Goal: Entertainment & Leisure: Consume media (video, audio)

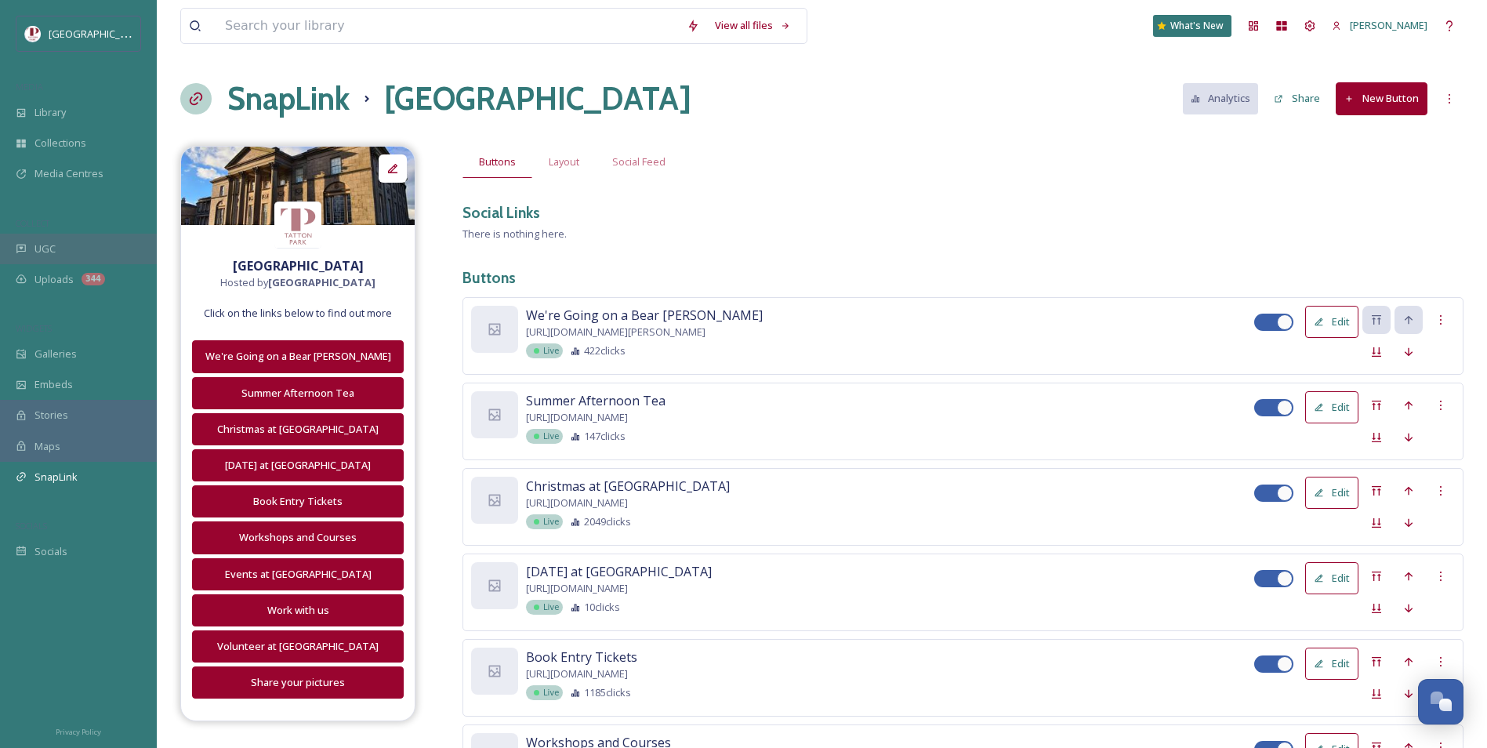
click at [88, 237] on div "UGC" at bounding box center [78, 249] width 157 height 31
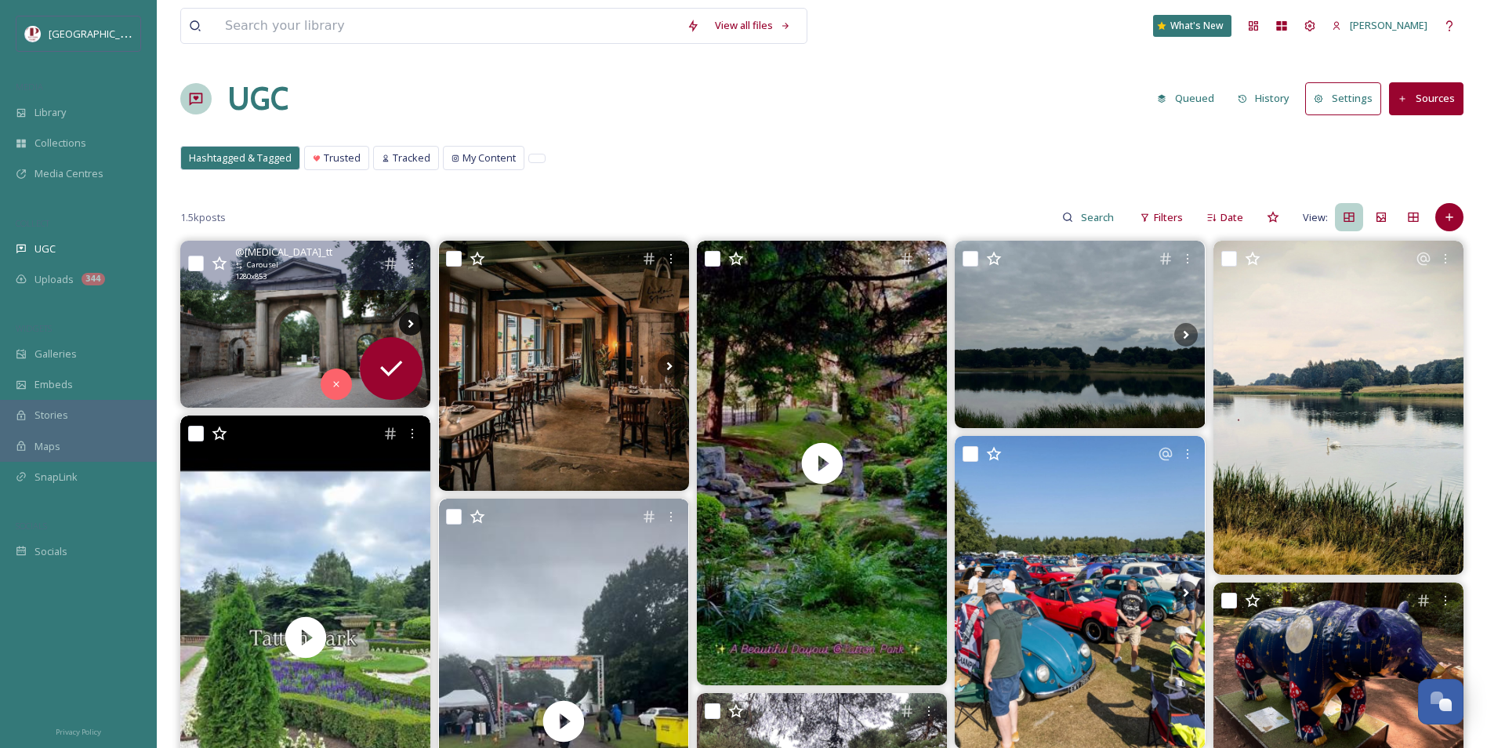
click at [405, 321] on icon at bounding box center [411, 324] width 24 height 24
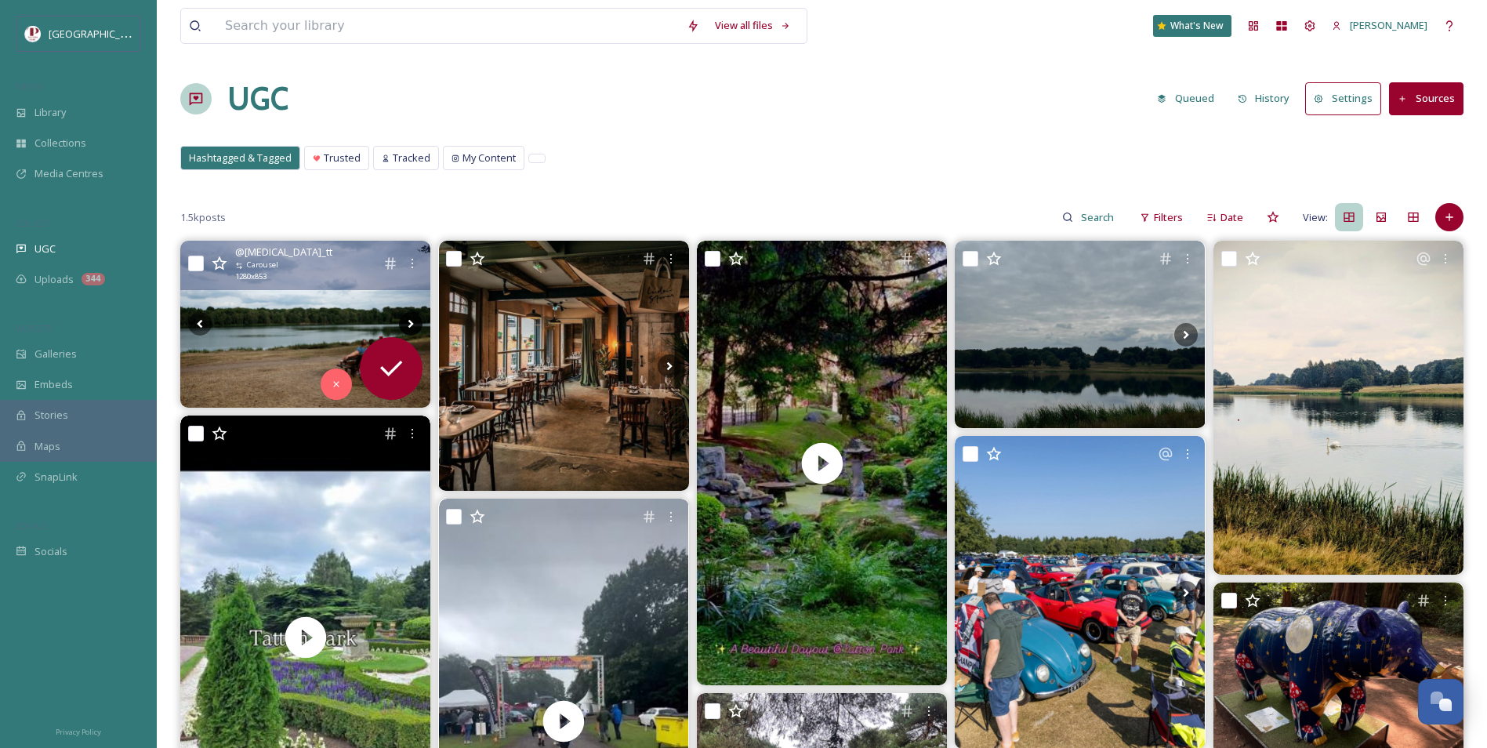
click at [405, 321] on icon at bounding box center [411, 324] width 24 height 24
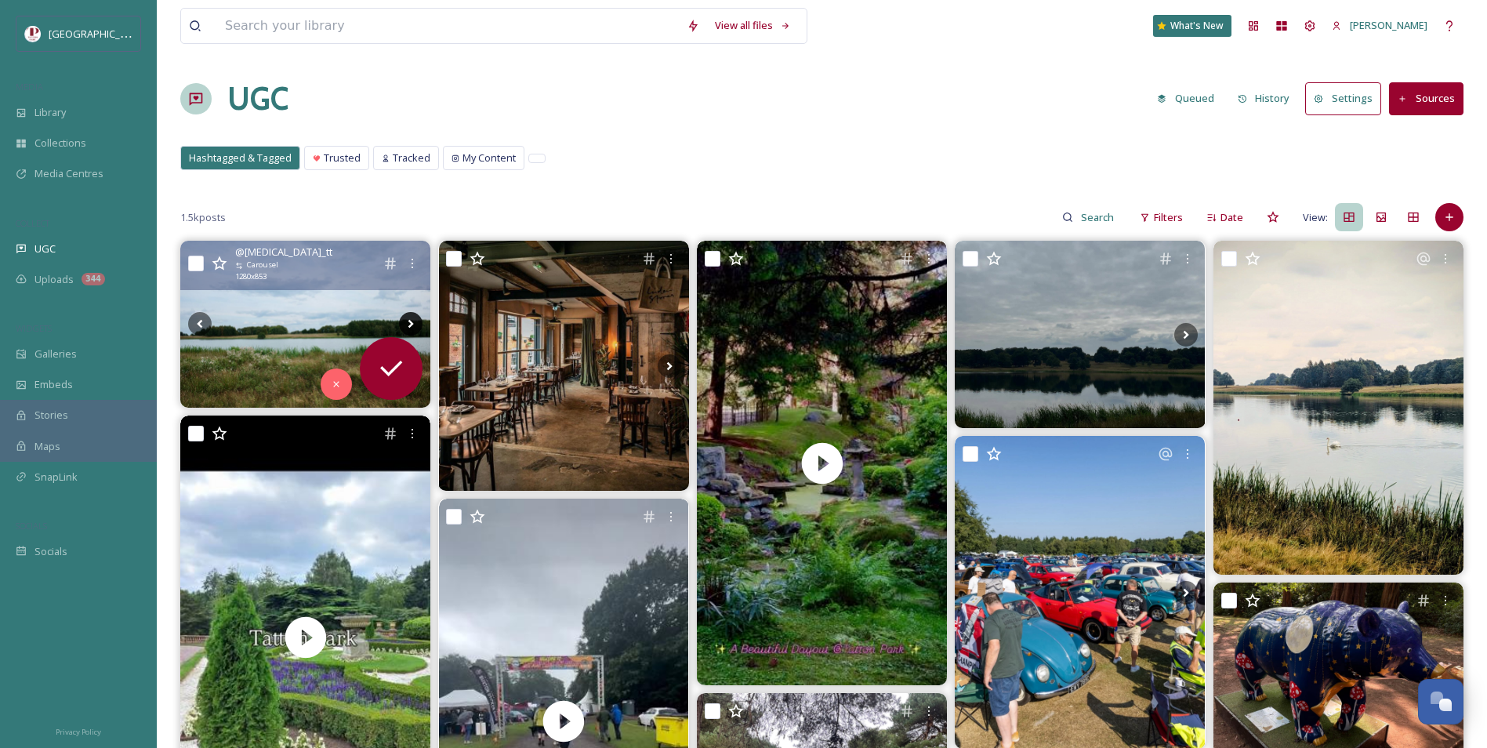
click at [406, 323] on icon at bounding box center [411, 324] width 24 height 24
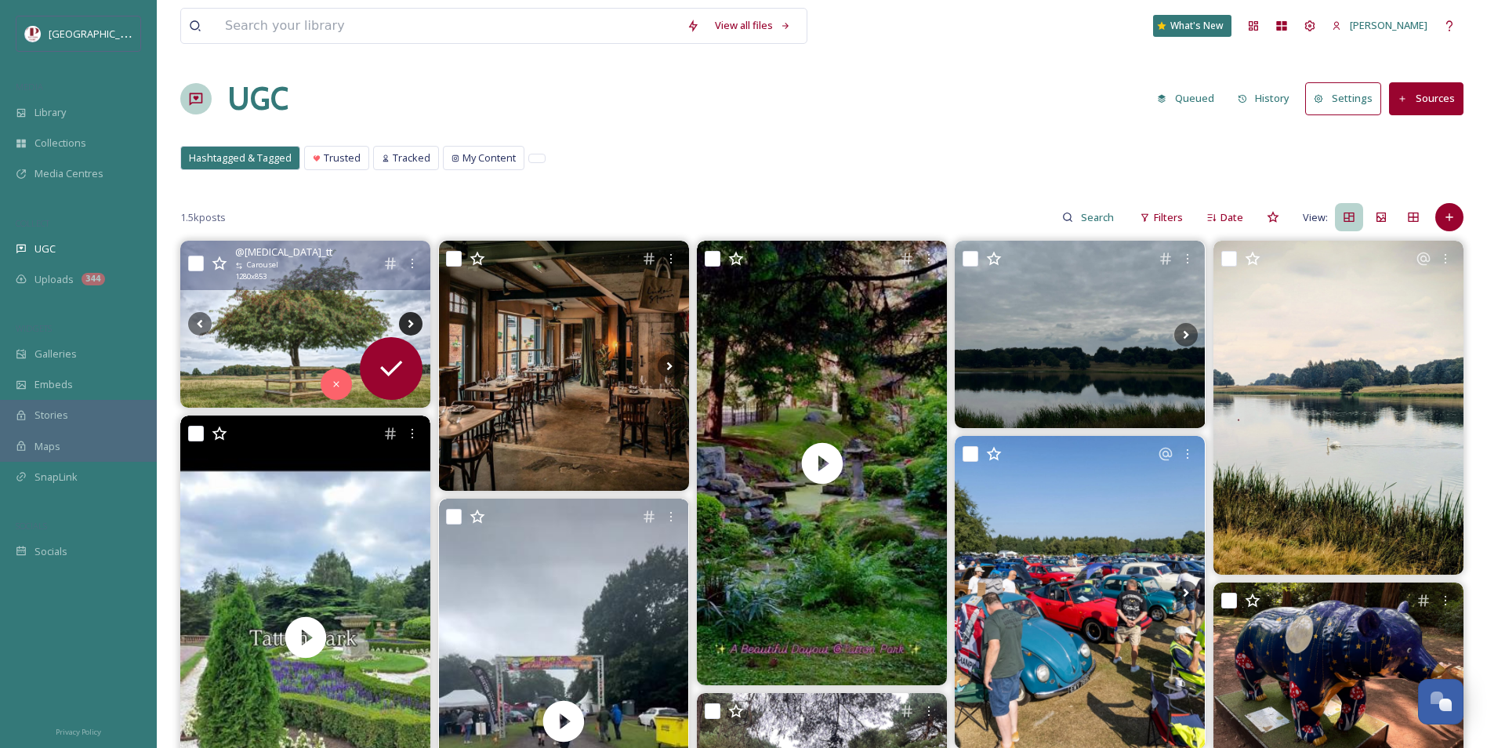
click at [406, 323] on icon at bounding box center [411, 324] width 24 height 24
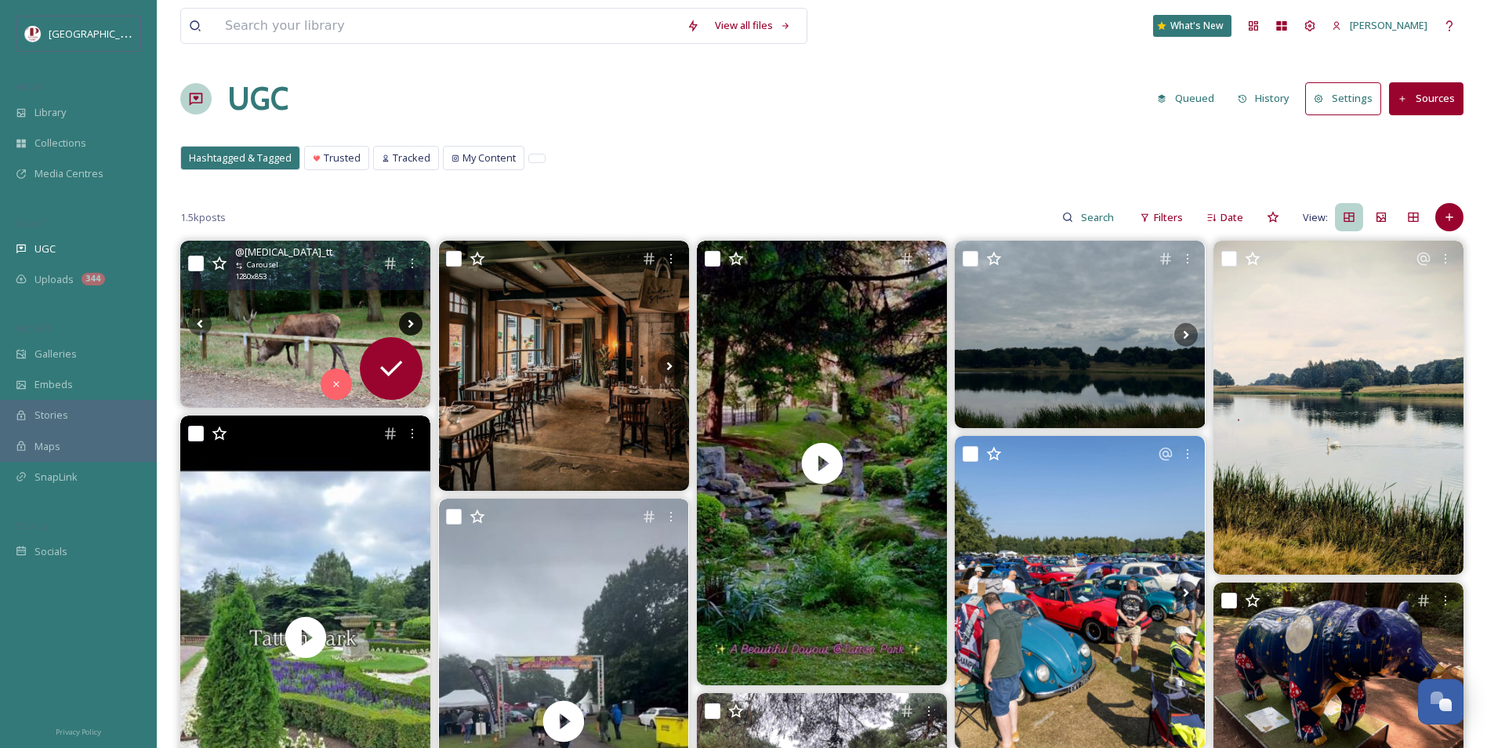
click at [406, 324] on icon at bounding box center [411, 324] width 24 height 24
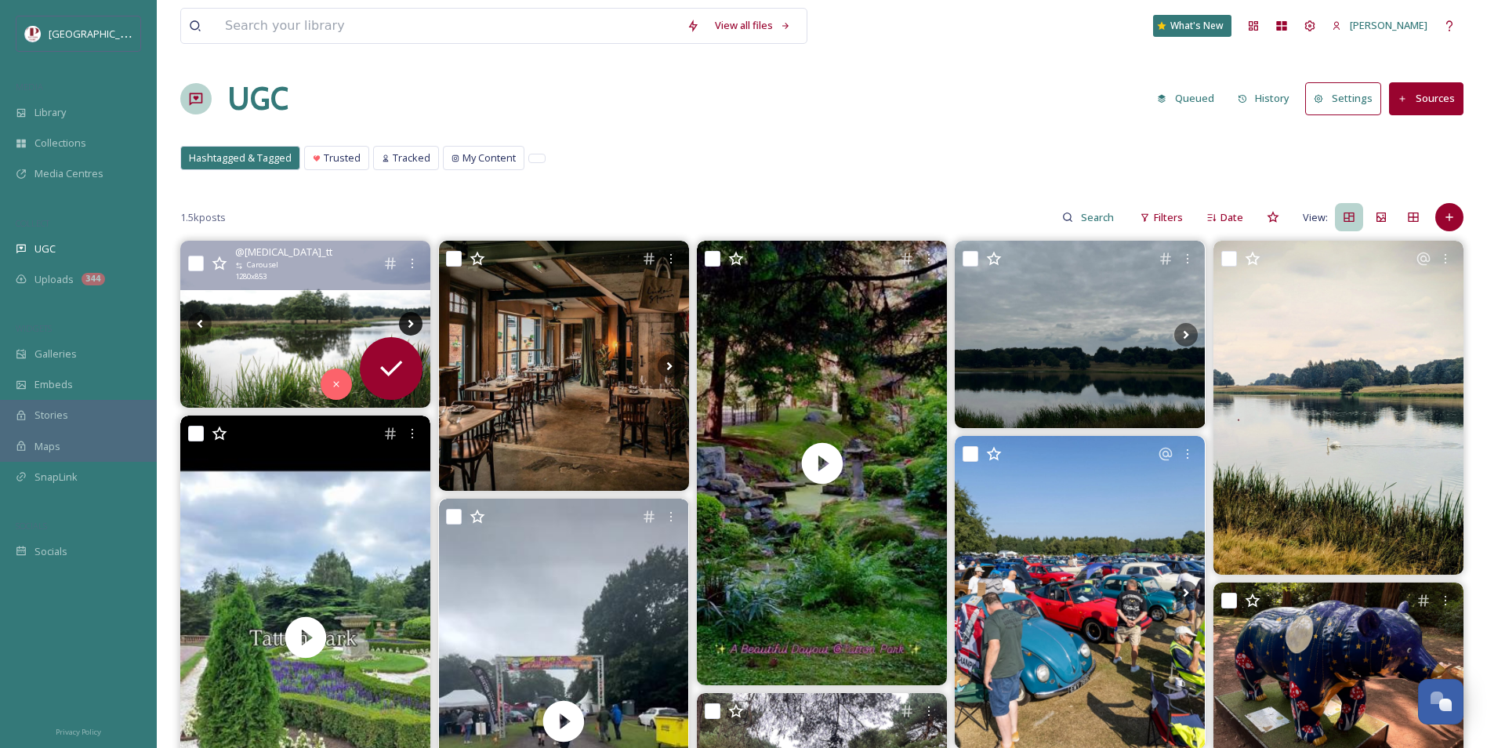
click at [406, 324] on icon at bounding box center [411, 324] width 24 height 24
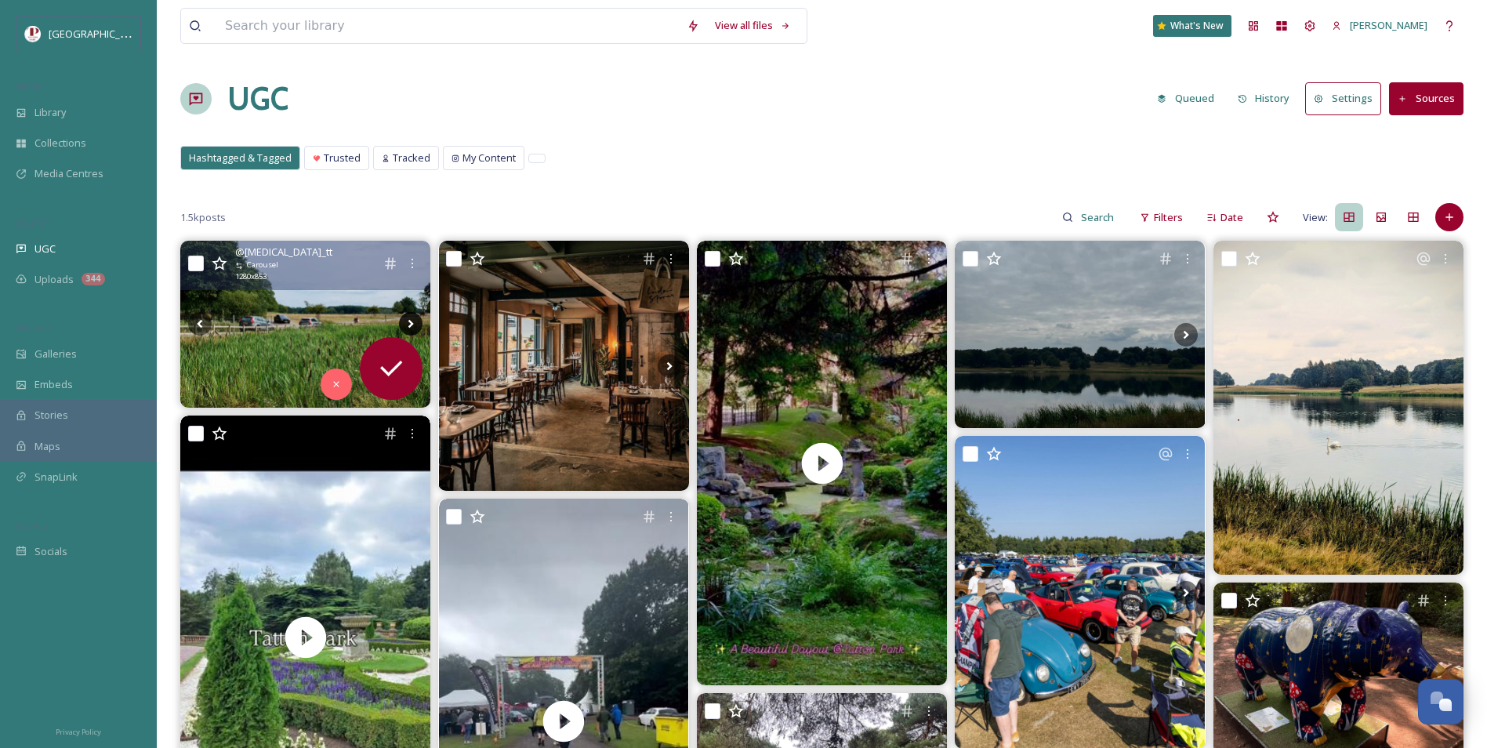
click at [406, 324] on icon at bounding box center [411, 324] width 24 height 24
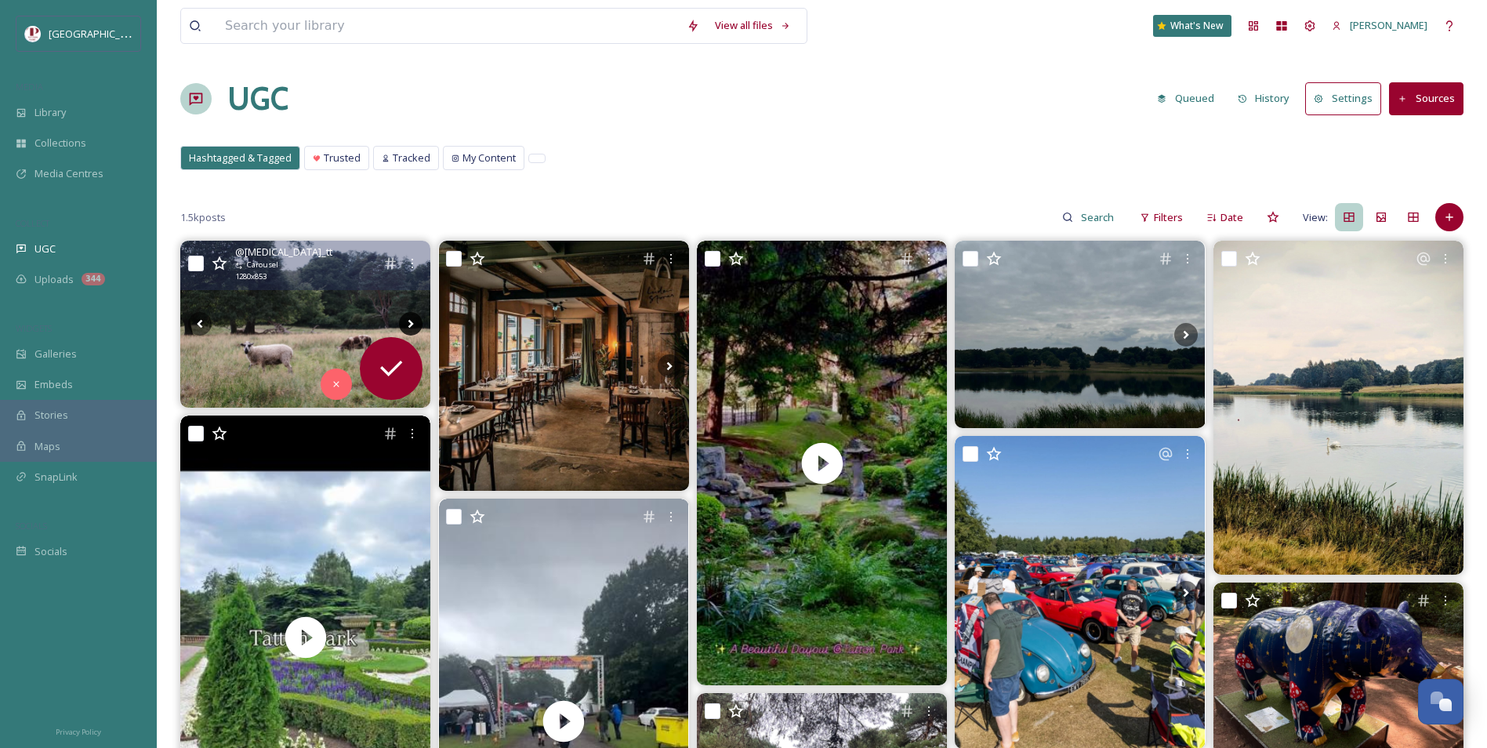
click at [406, 324] on icon at bounding box center [411, 324] width 24 height 24
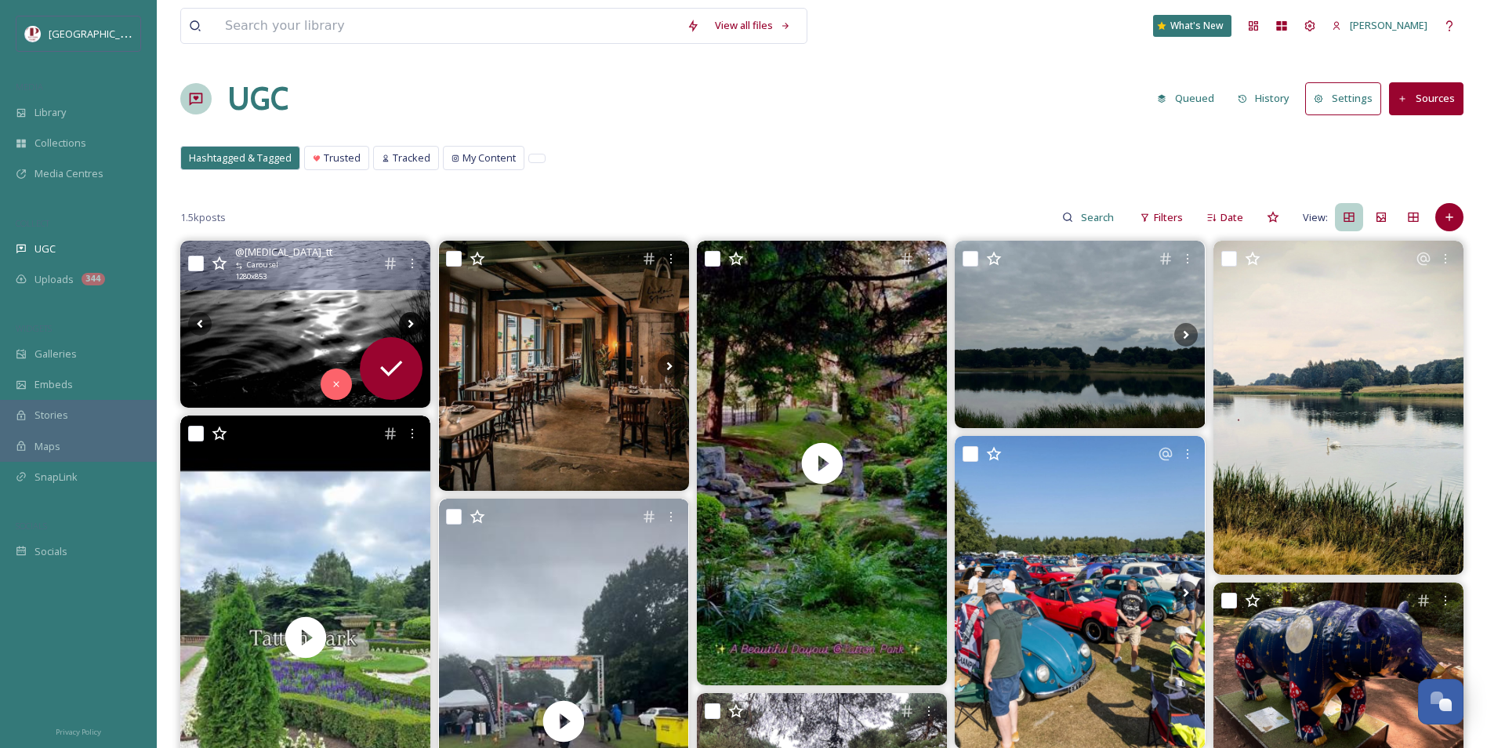
click at [406, 324] on icon at bounding box center [411, 324] width 24 height 24
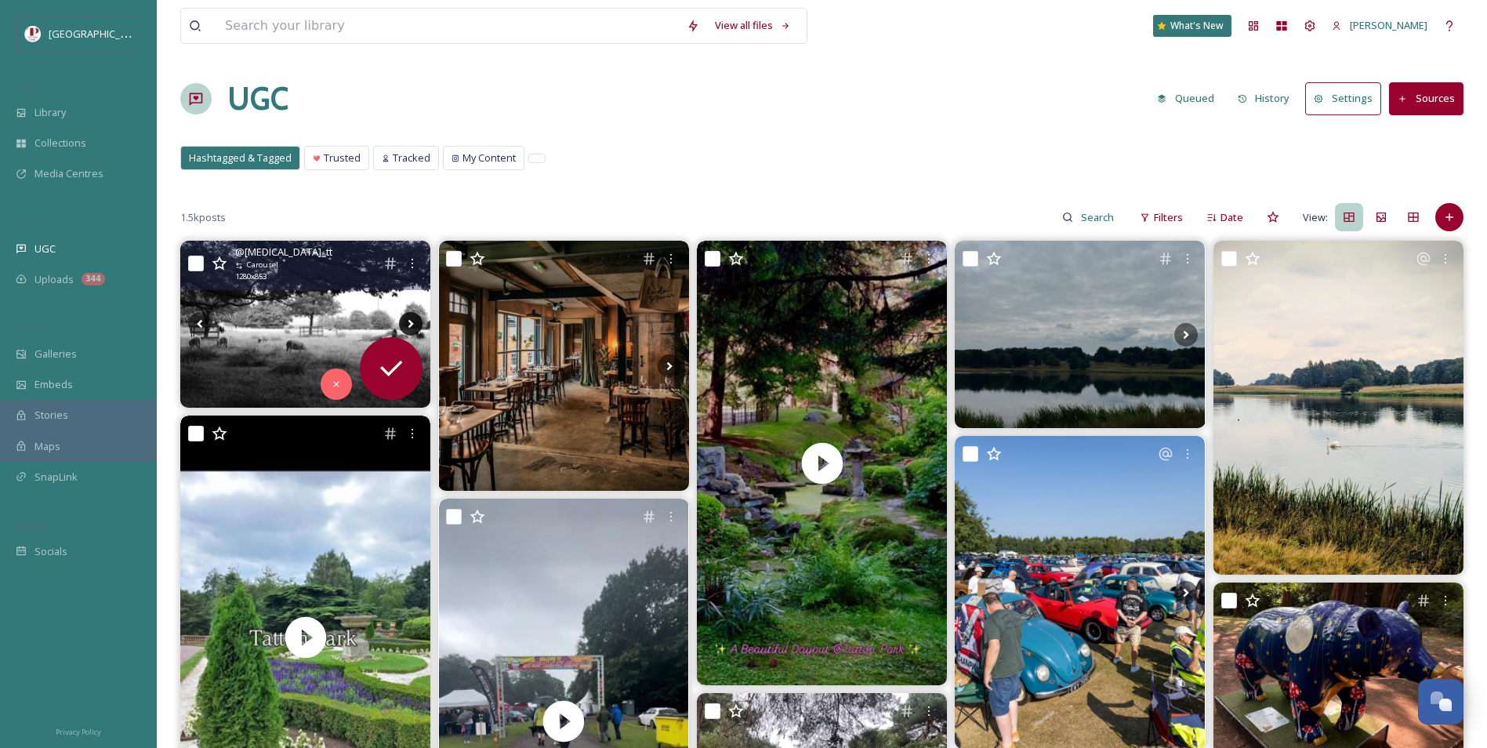
click at [406, 324] on icon at bounding box center [411, 324] width 24 height 24
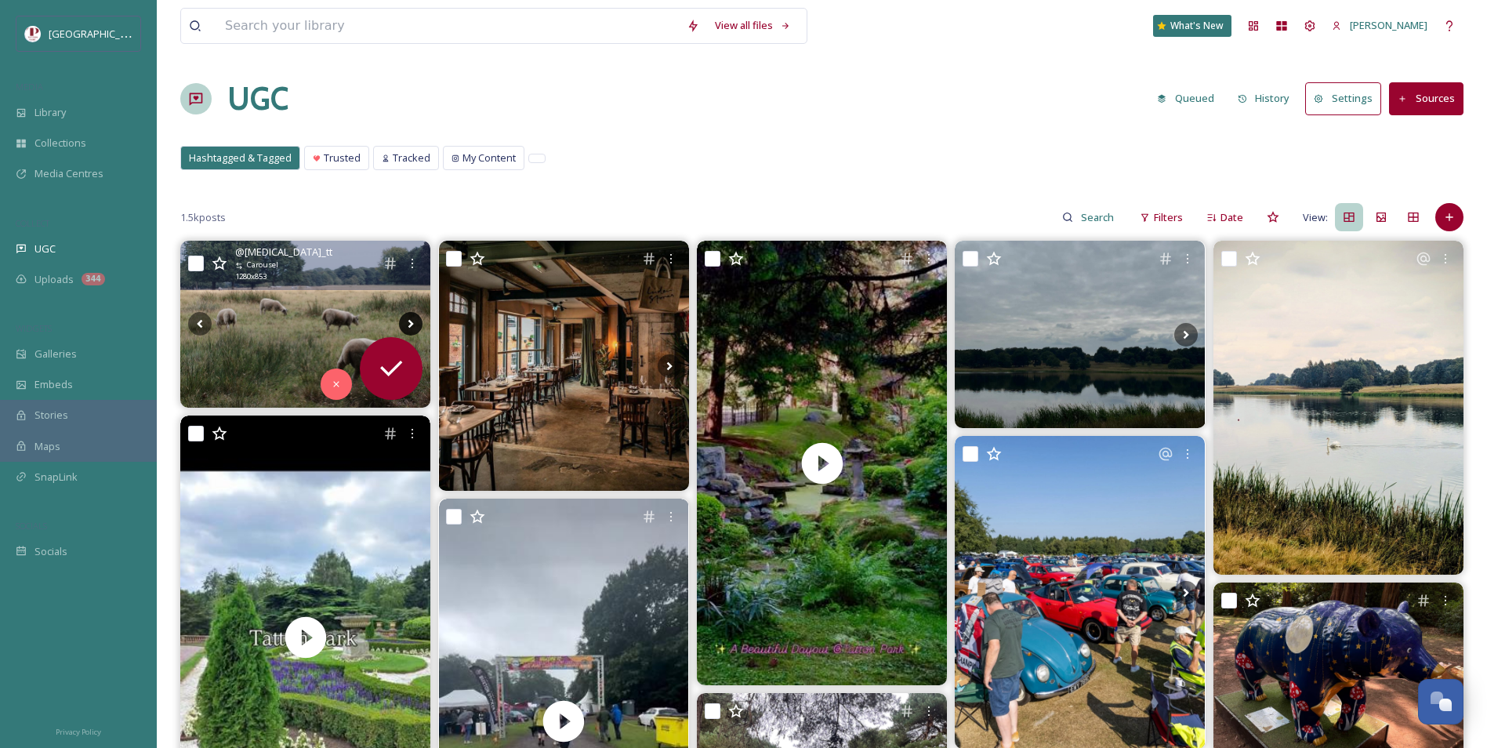
click at [406, 324] on icon at bounding box center [411, 324] width 24 height 24
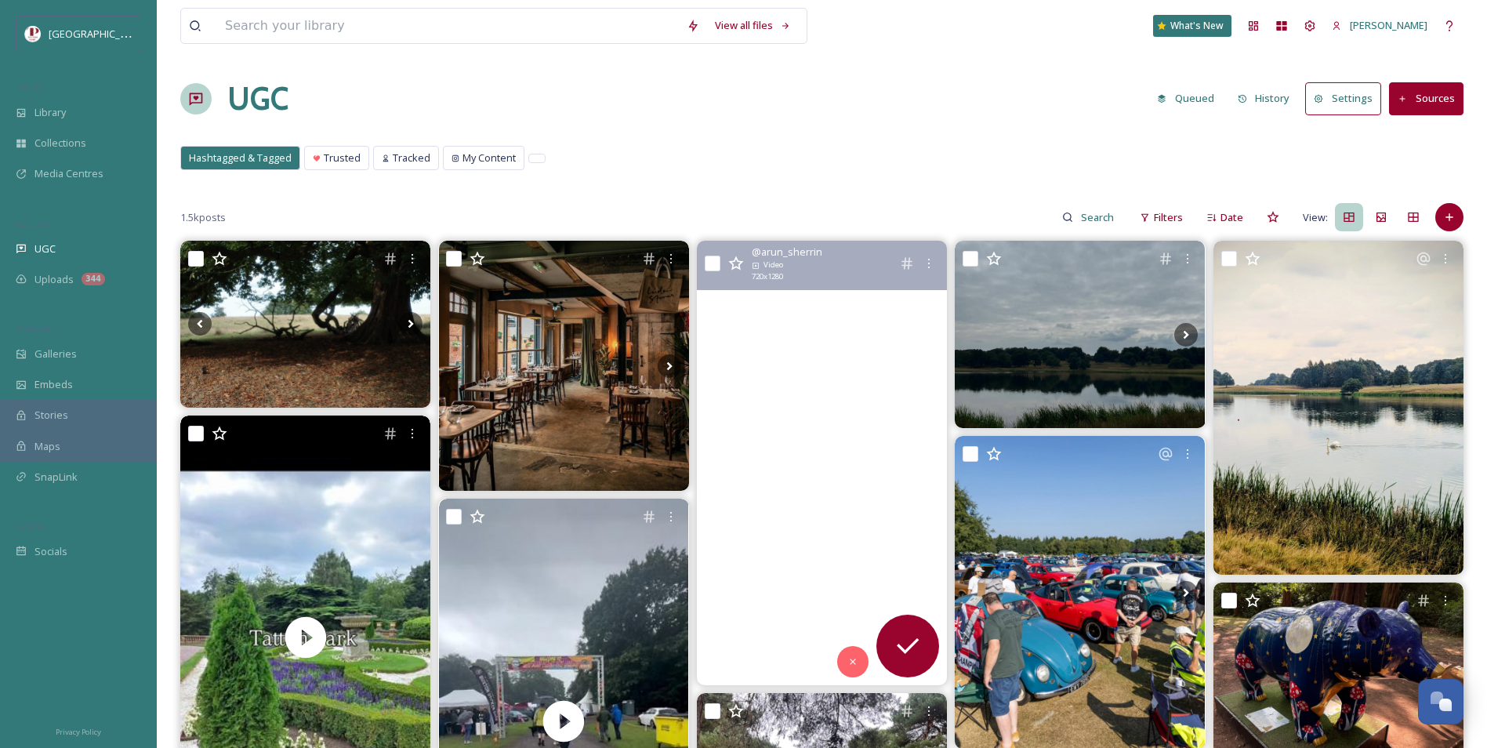
click at [793, 402] on video "✨ A perfect family escape in the heart of Cheshire – Tatton Park – the kind of …" at bounding box center [822, 463] width 250 height 444
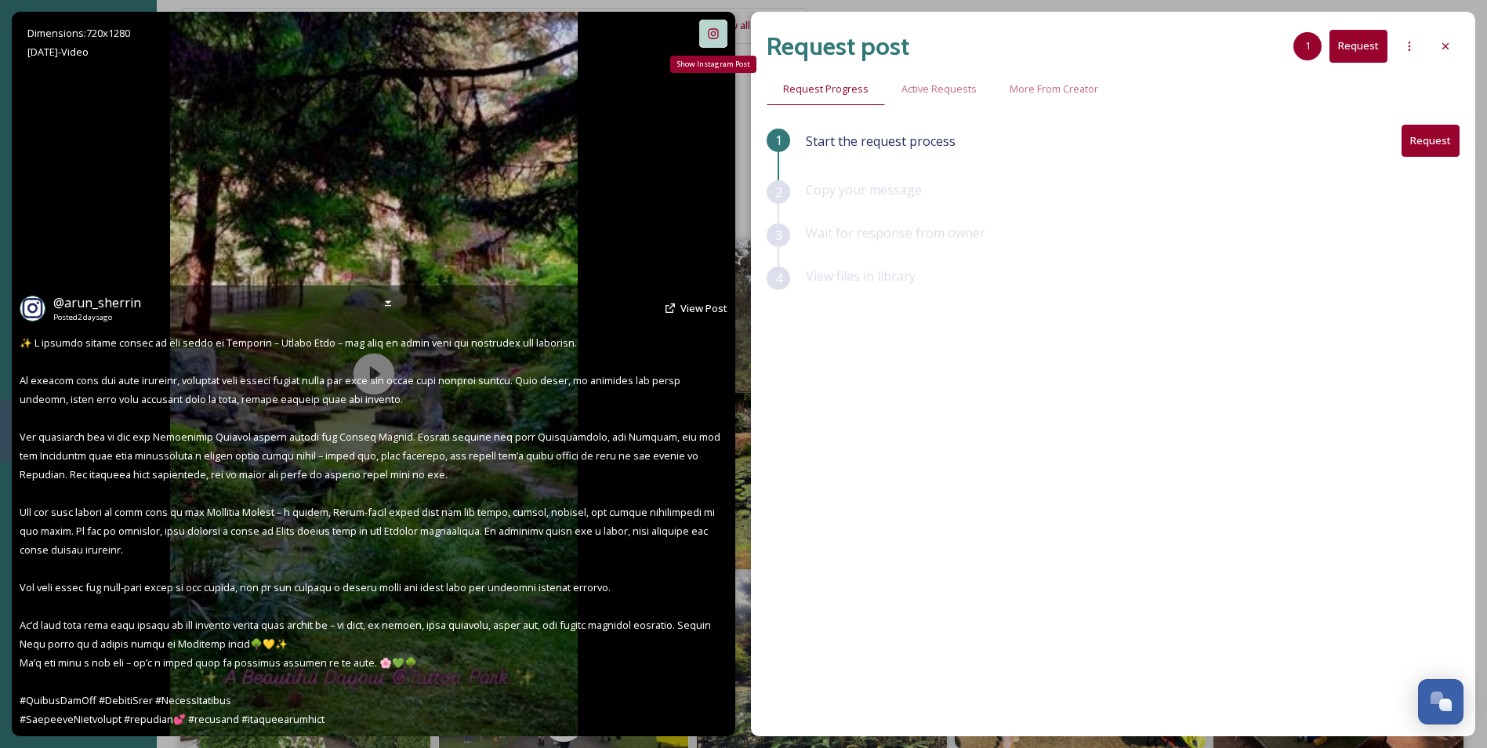
click at [719, 35] on icon at bounding box center [713, 33] width 13 height 13
